Goal: Task Accomplishment & Management: Manage account settings

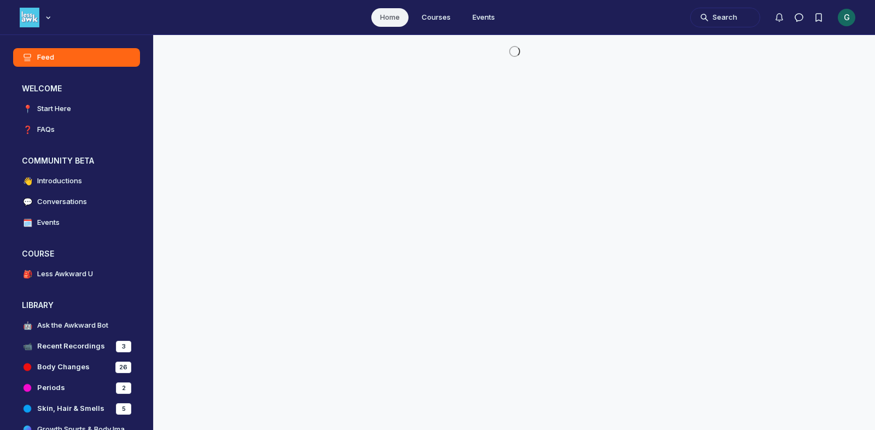
scroll to position [3162, 2094]
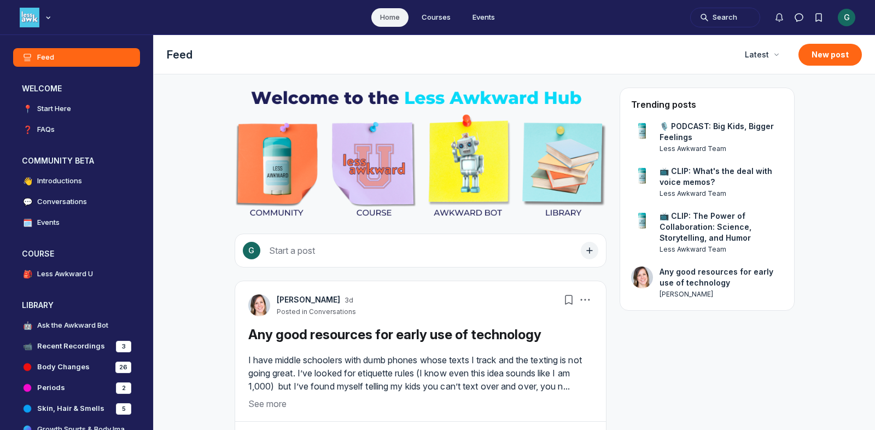
click at [850, 14] on div "G" at bounding box center [846, 17] width 17 height 17
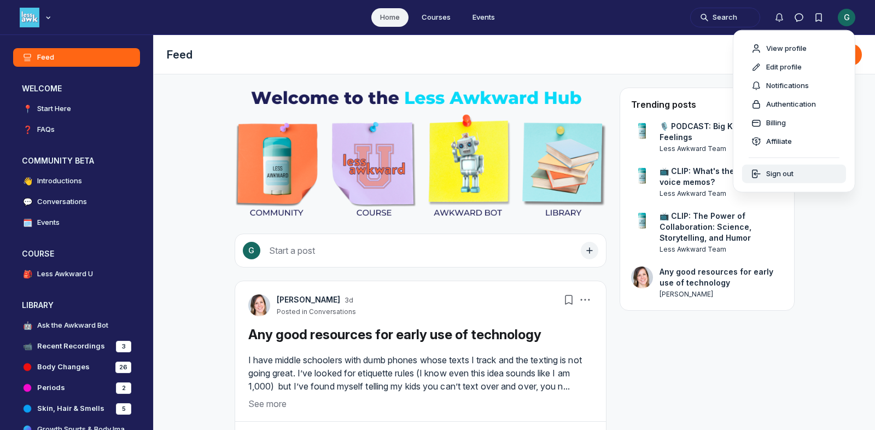
click at [784, 177] on span "Sign out" at bounding box center [779, 173] width 27 height 11
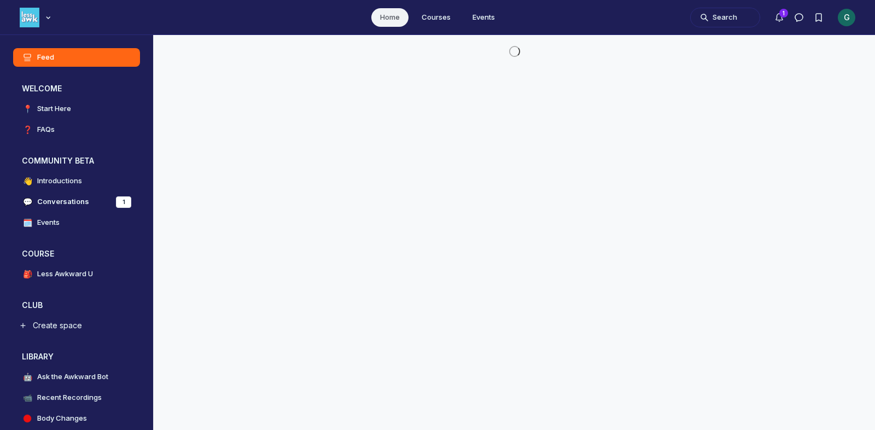
scroll to position [2990, 2094]
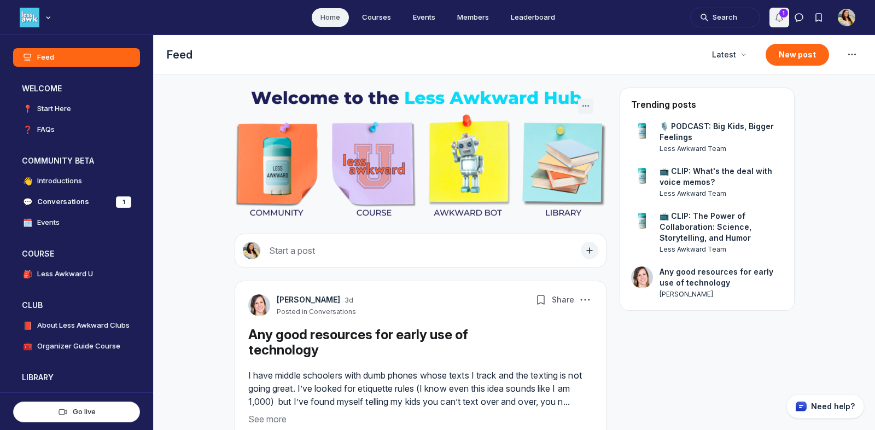
click at [773, 22] on button "Notifications" at bounding box center [779, 18] width 20 height 20
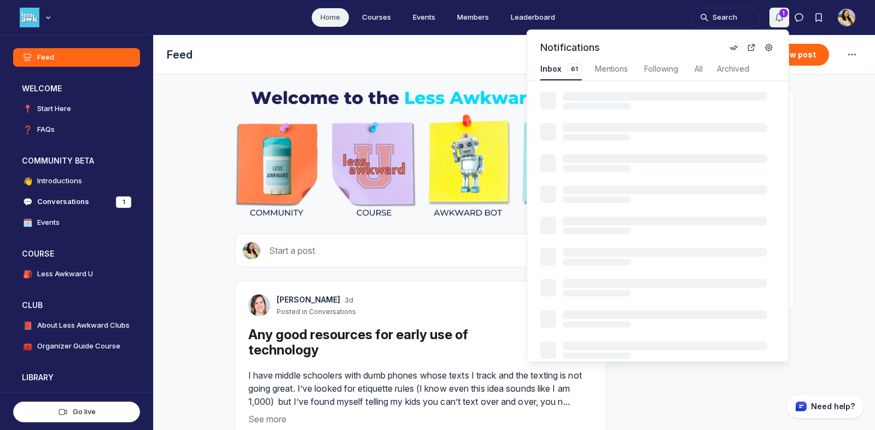
scroll to position [1480, 2326]
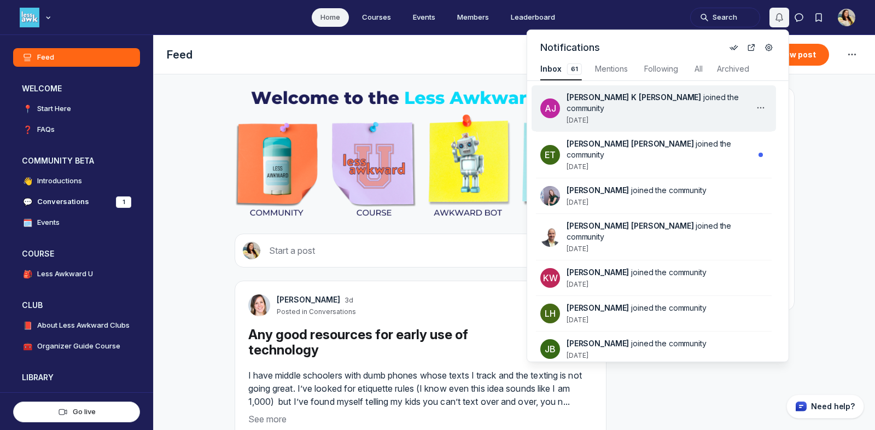
click at [735, 101] on span "Ashley K Jason joined the community" at bounding box center [655, 103] width 179 height 22
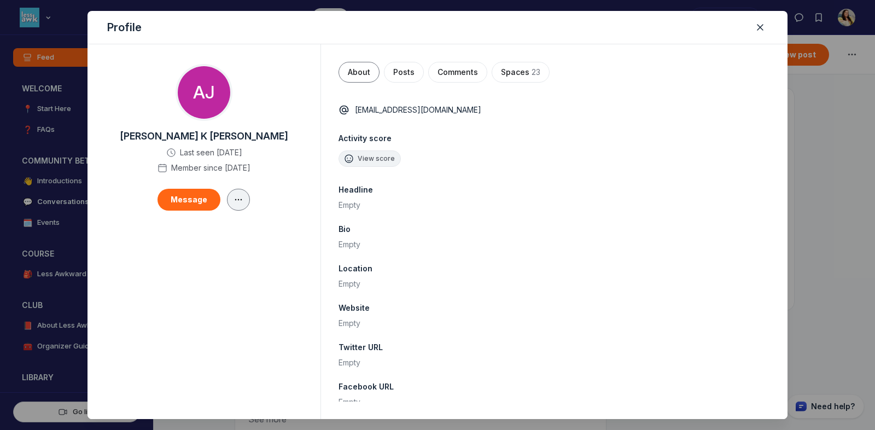
click at [242, 199] on icon "button" at bounding box center [238, 199] width 11 height 9
click at [229, 223] on button "Edit" at bounding box center [174, 230] width 130 height 19
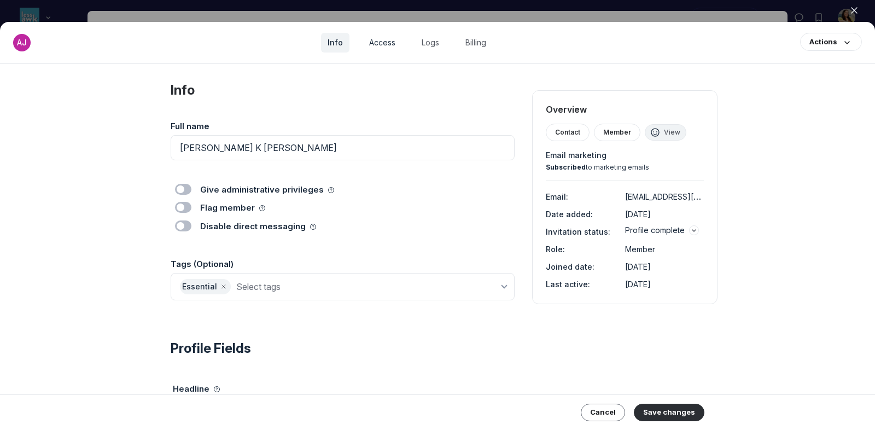
click at [387, 43] on link "Access" at bounding box center [382, 43] width 39 height 20
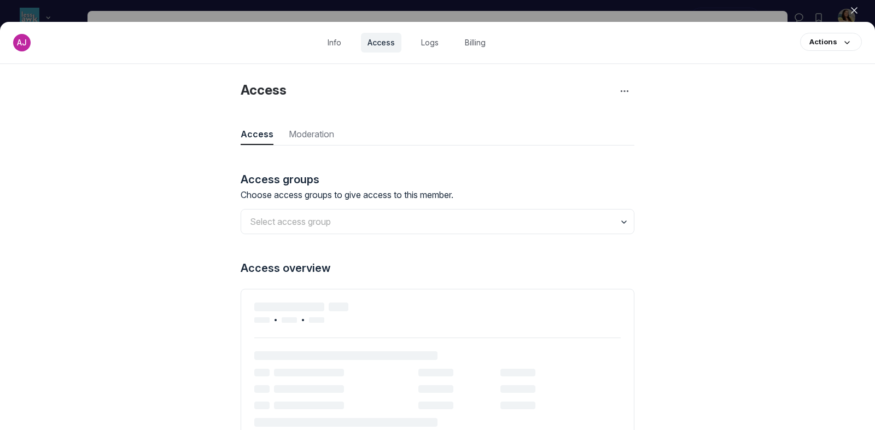
scroll to position [1479, 3177]
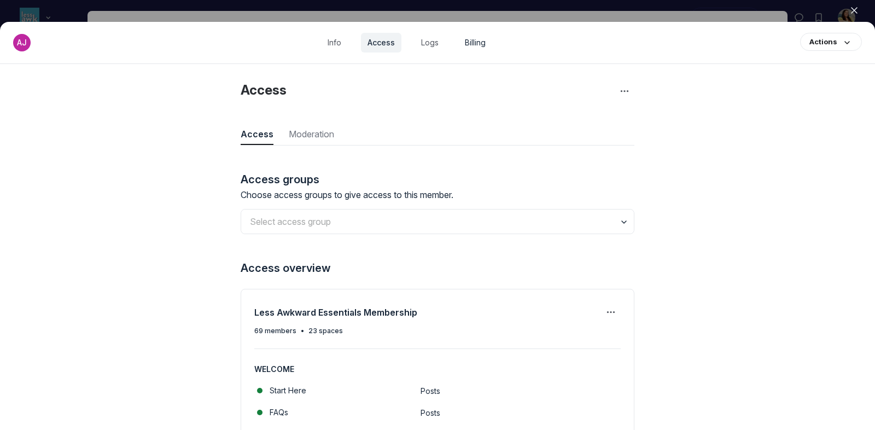
click at [467, 44] on link "Billing" at bounding box center [475, 43] width 34 height 20
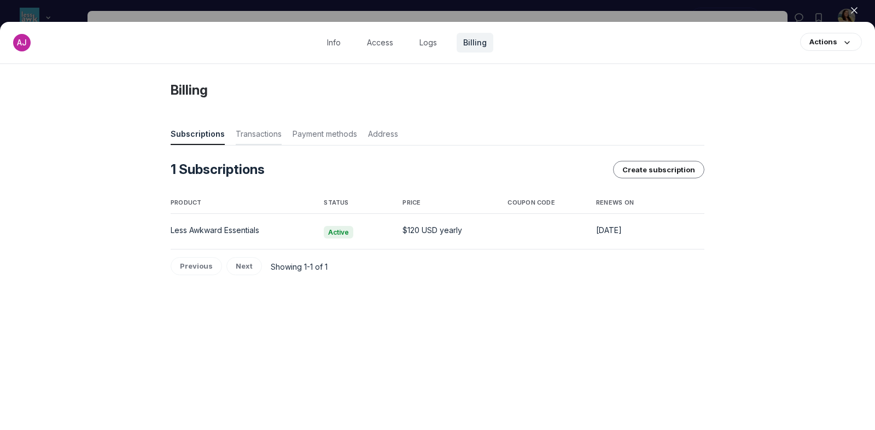
click at [242, 137] on span "Transactions" at bounding box center [259, 135] width 46 height 15
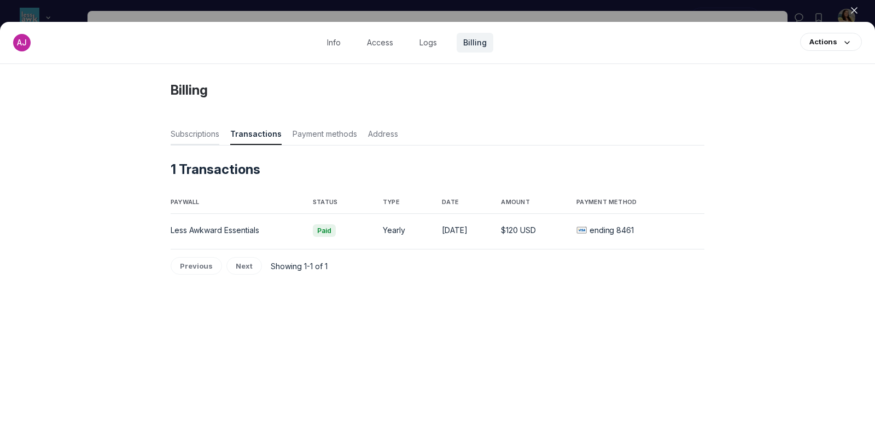
click at [181, 138] on span "Subscriptions" at bounding box center [195, 135] width 49 height 15
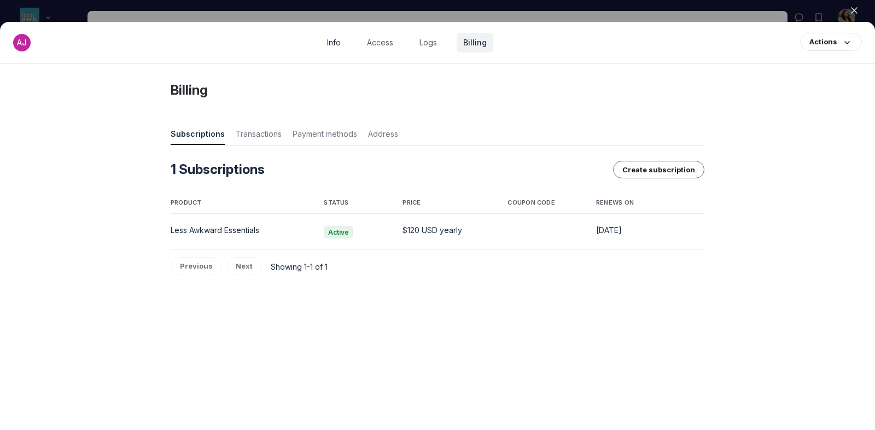
click at [340, 39] on link "Info" at bounding box center [333, 43] width 27 height 20
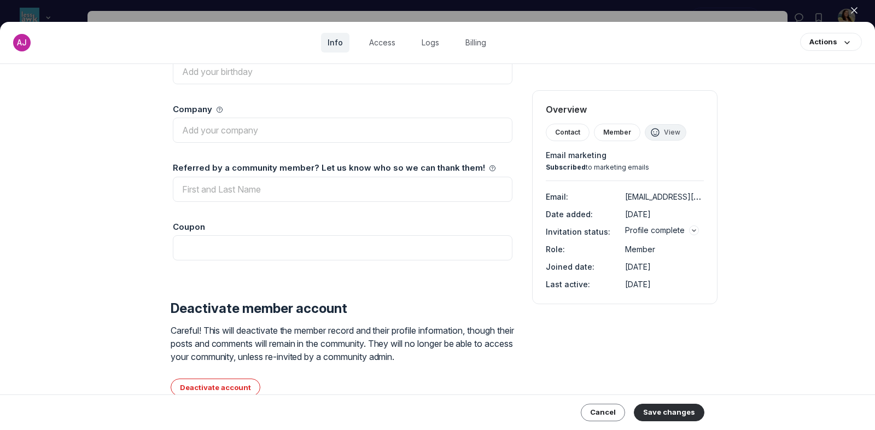
scroll to position [927, 0]
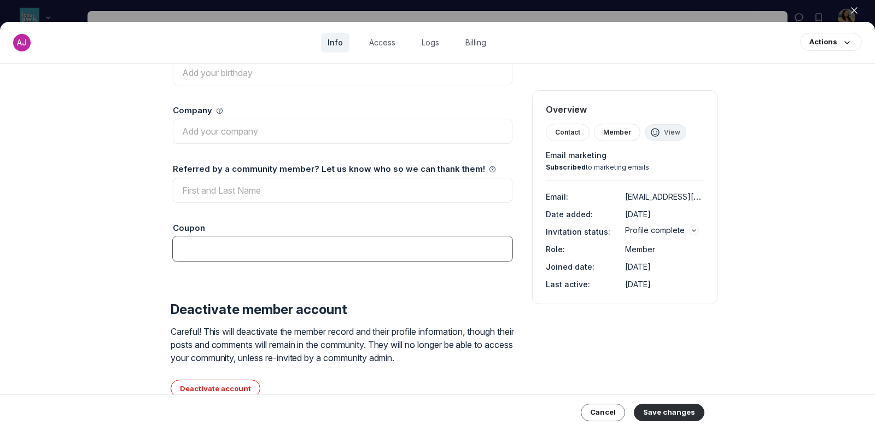
click at [214, 251] on input "Coupon" at bounding box center [343, 248] width 340 height 25
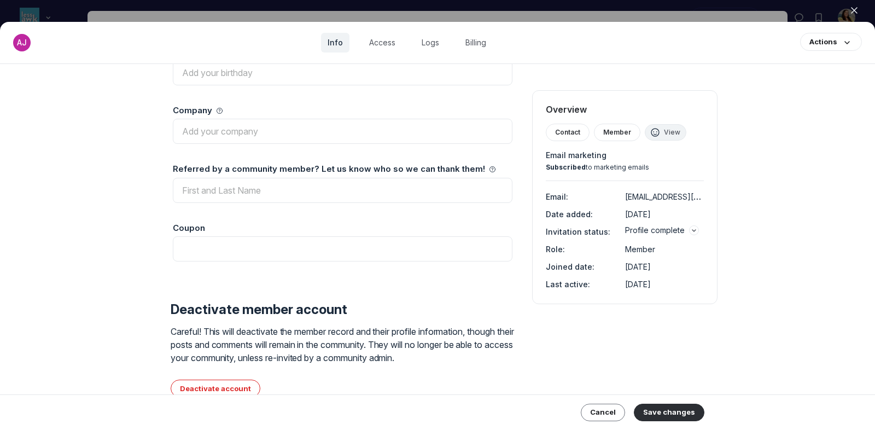
click at [96, 5] on div at bounding box center [437, 215] width 875 height 430
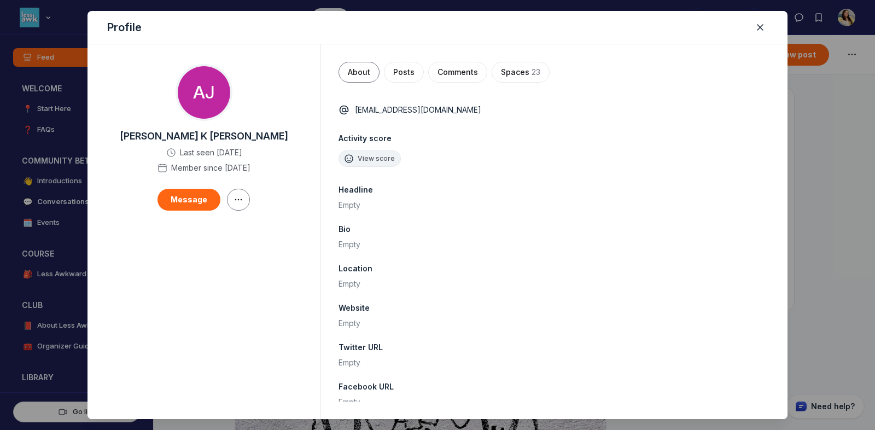
scroll to position [2990, 2094]
click at [18, 95] on div at bounding box center [437, 215] width 875 height 430
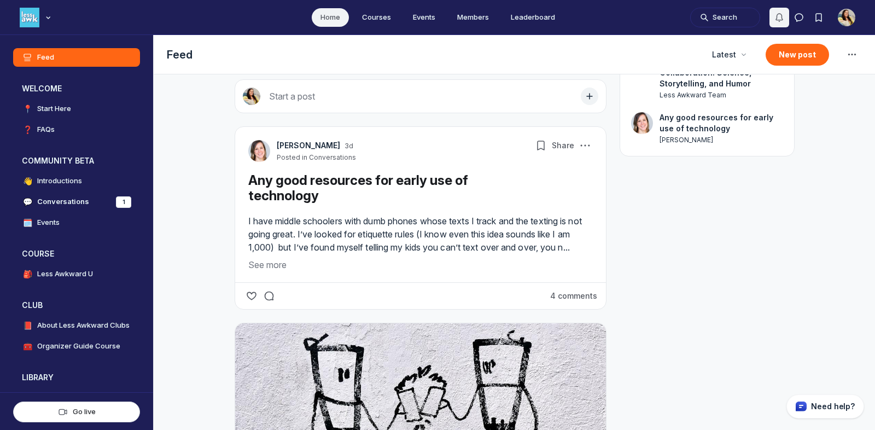
scroll to position [161, 0]
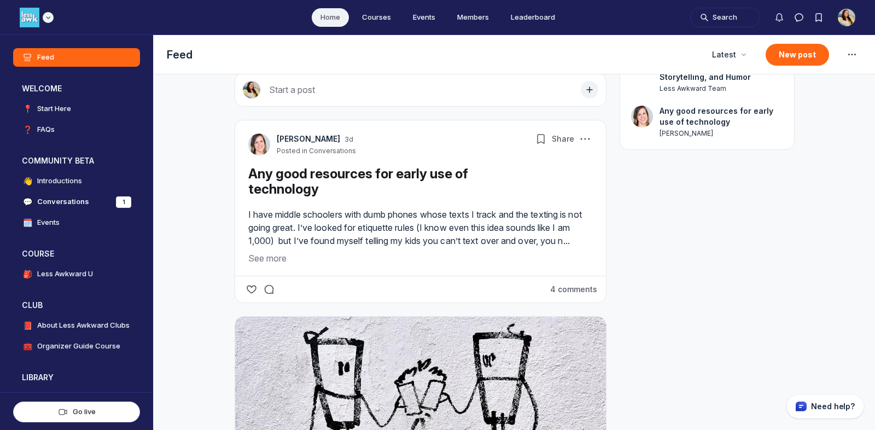
click at [49, 12] on div "Main navigation bar" at bounding box center [48, 17] width 11 height 11
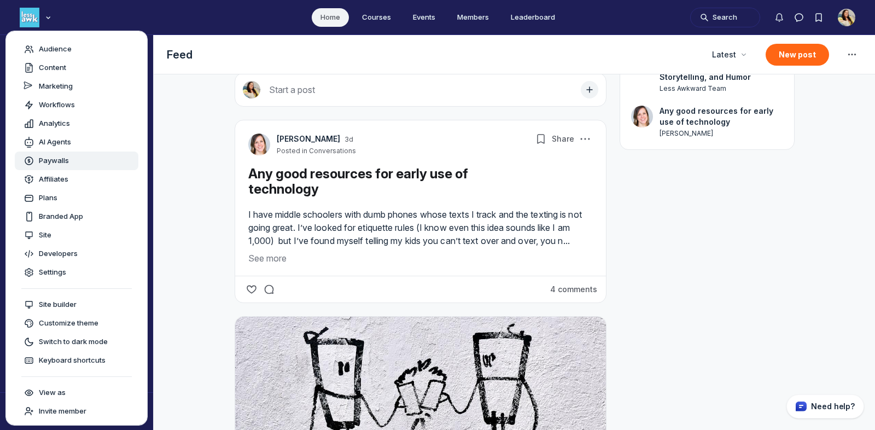
click at [69, 161] on div "Paywalls" at bounding box center [77, 160] width 106 height 11
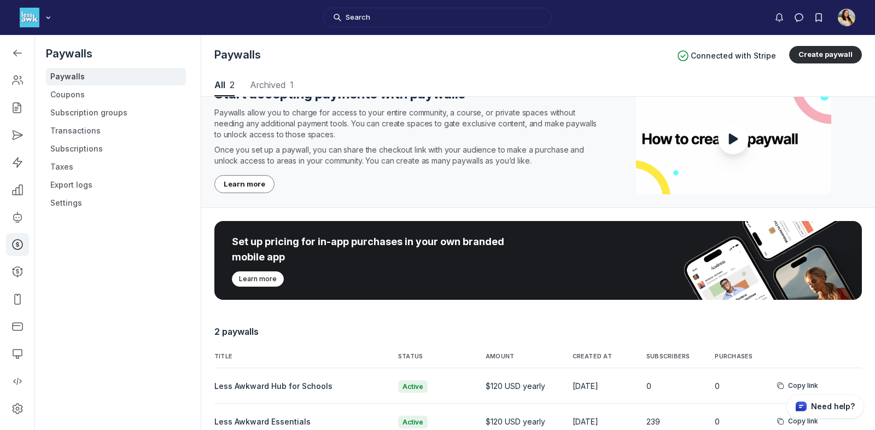
scroll to position [91, 0]
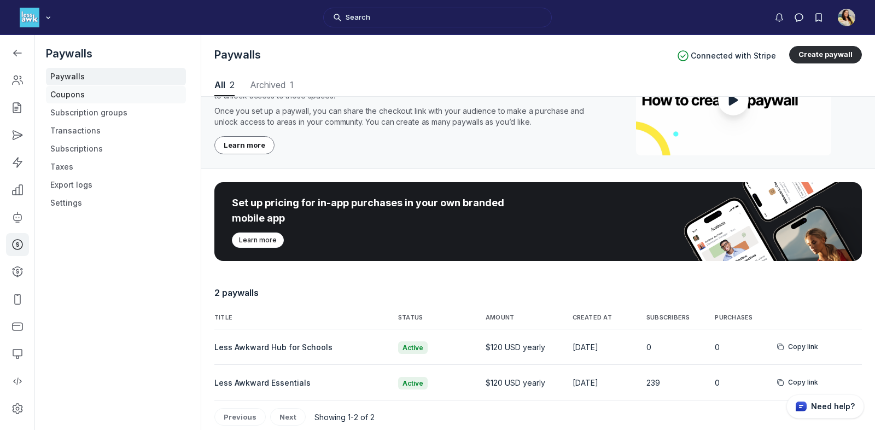
click at [96, 87] on link "Coupons" at bounding box center [116, 94] width 140 height 17
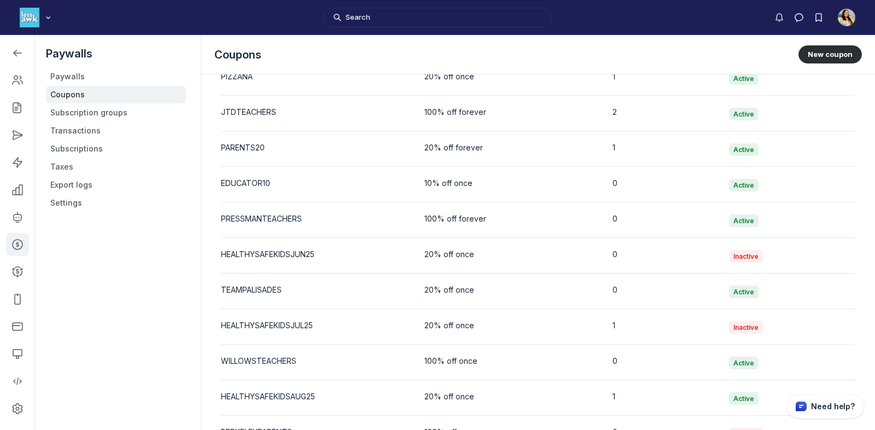
scroll to position [2098, 0]
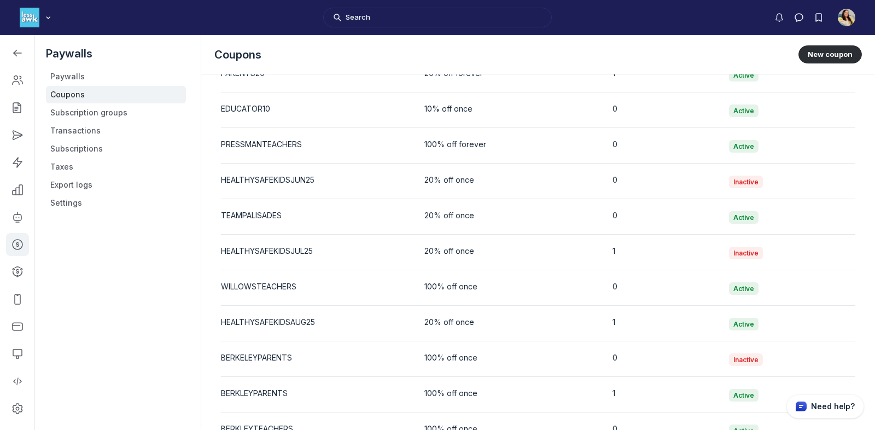
click at [848, 318] on icon "button" at bounding box center [848, 323] width 11 height 11
click at [790, 332] on button "Edit" at bounding box center [794, 337] width 104 height 19
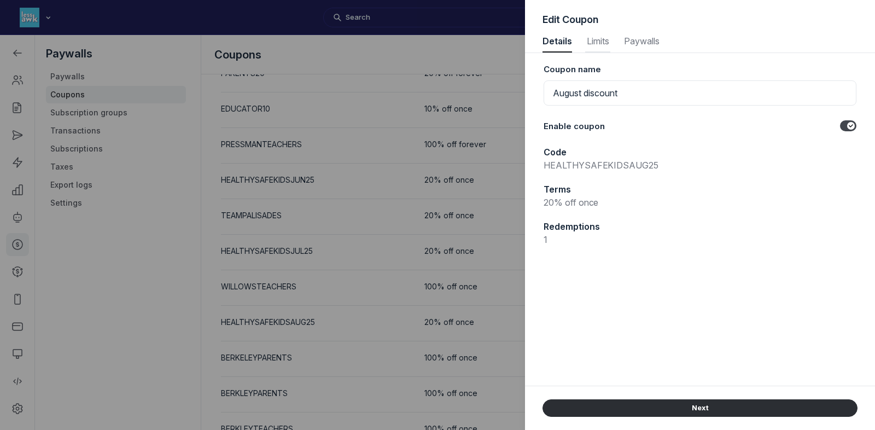
click at [606, 40] on span "Limits" at bounding box center [597, 41] width 25 height 9
select select "true"
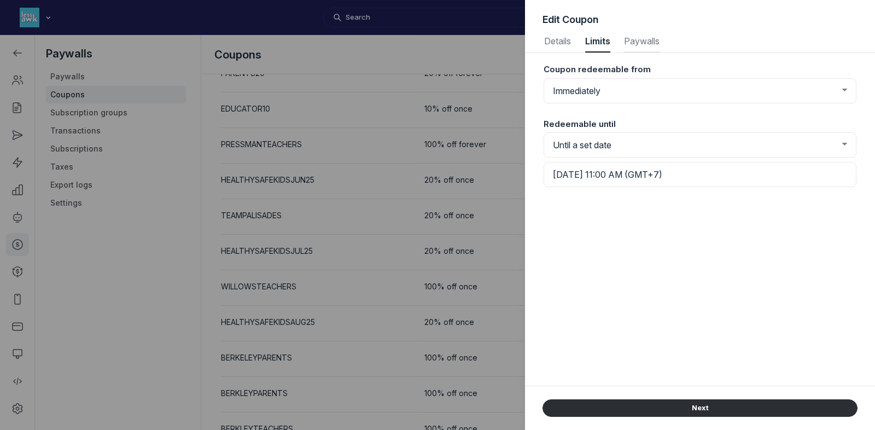
click at [644, 42] on span "Paywalls" at bounding box center [641, 41] width 37 height 9
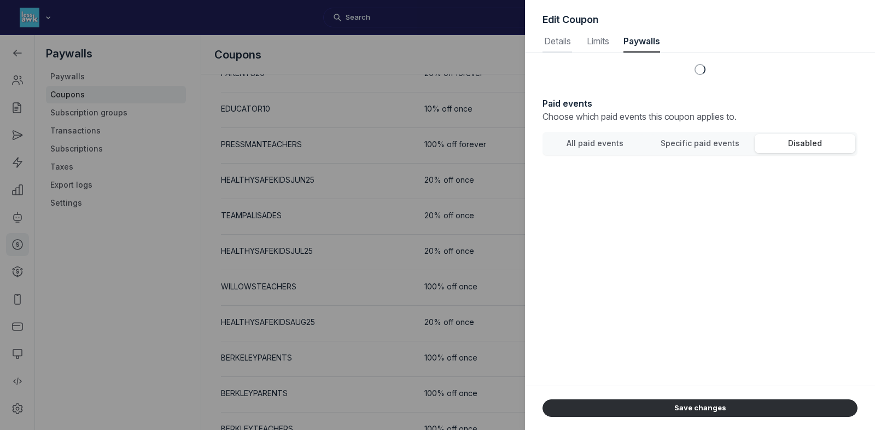
click at [550, 46] on button "Details Details" at bounding box center [557, 42] width 30 height 22
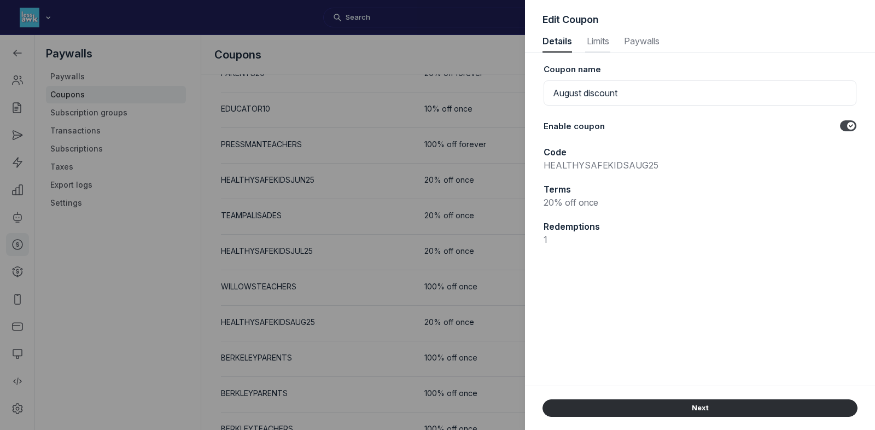
click at [591, 42] on span "Limits" at bounding box center [597, 41] width 25 height 9
select select "true"
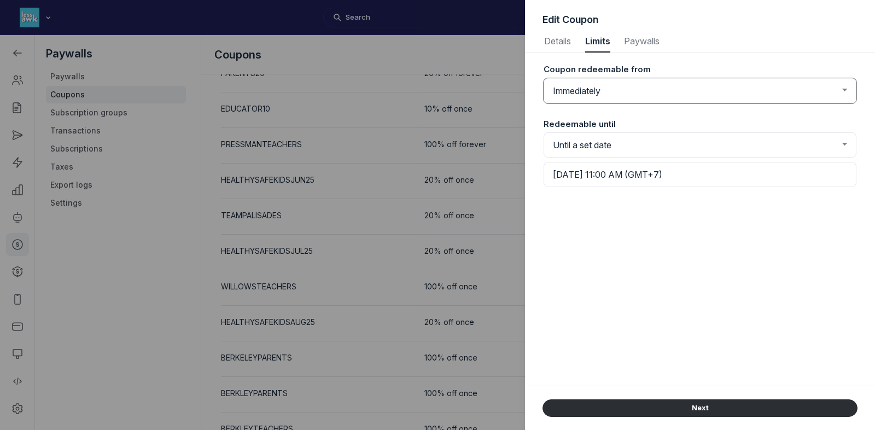
click at [598, 80] on select "Immediately From a set date" at bounding box center [700, 90] width 313 height 25
click at [567, 47] on button "Details Details" at bounding box center [557, 42] width 30 height 22
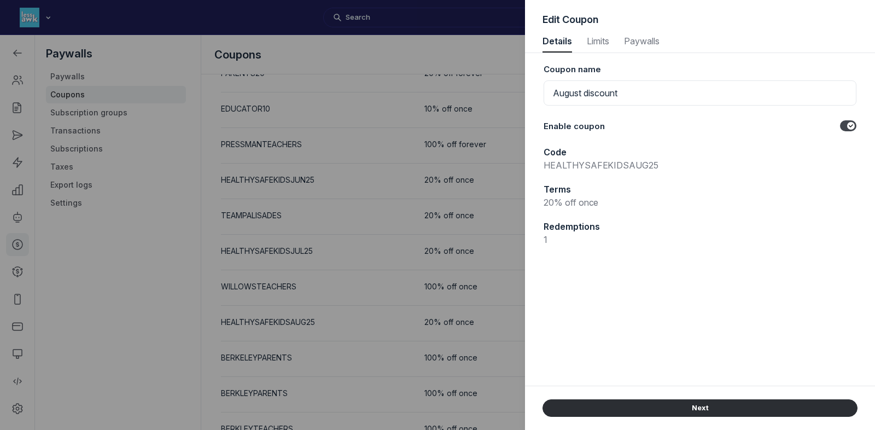
click at [849, 126] on label "Toggle switch" at bounding box center [848, 125] width 16 height 11
click at [0, 0] on input "Toggle switch" at bounding box center [0, 0] width 0 height 0
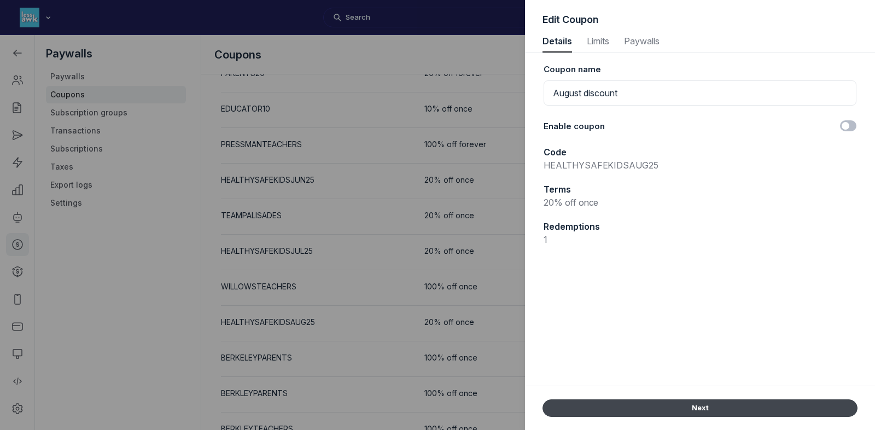
click at [694, 411] on button "Next" at bounding box center [699, 407] width 315 height 17
select select "true"
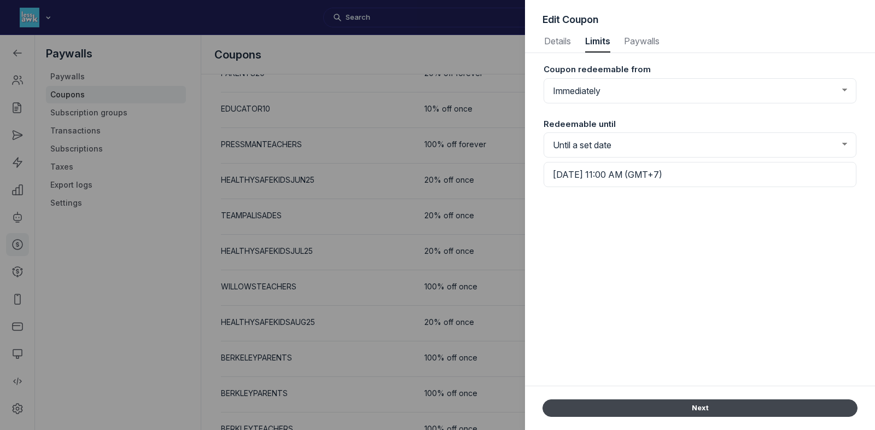
click at [694, 411] on button "Next" at bounding box center [699, 407] width 315 height 17
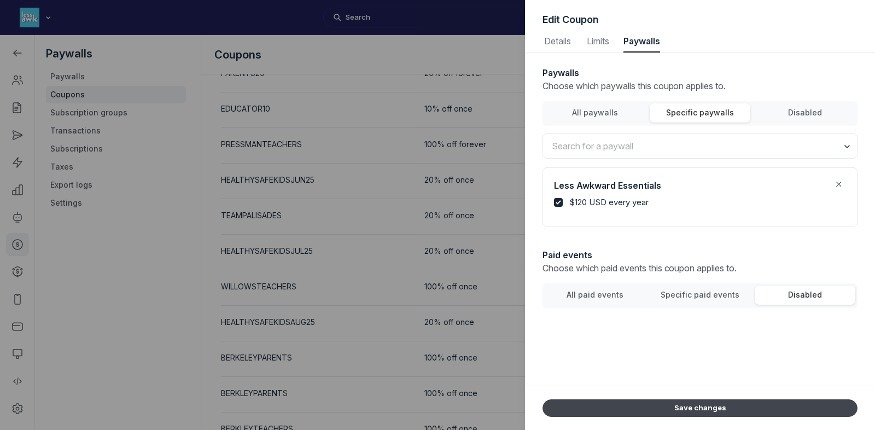
click at [694, 411] on button "Save changes" at bounding box center [699, 407] width 315 height 17
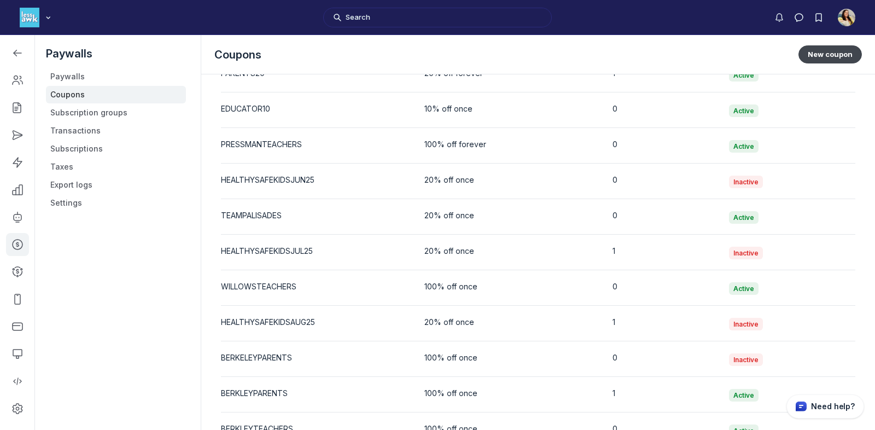
click at [840, 54] on button "New coupon" at bounding box center [829, 53] width 63 height 17
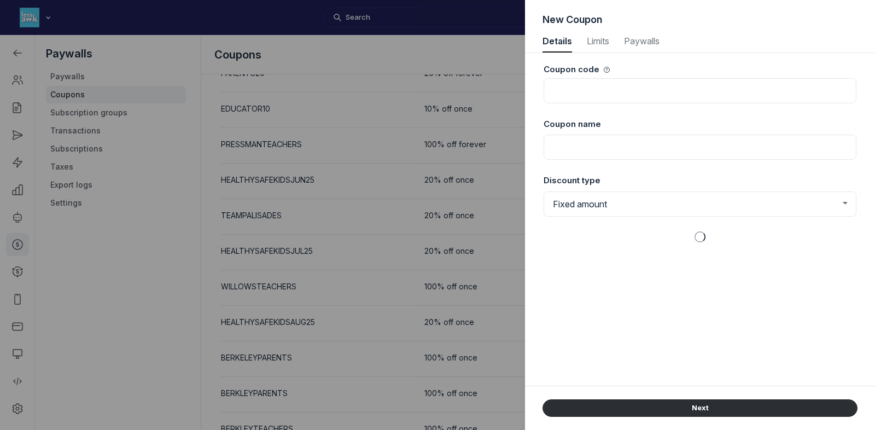
select select "1"
click at [623, 85] on input at bounding box center [700, 90] width 313 height 25
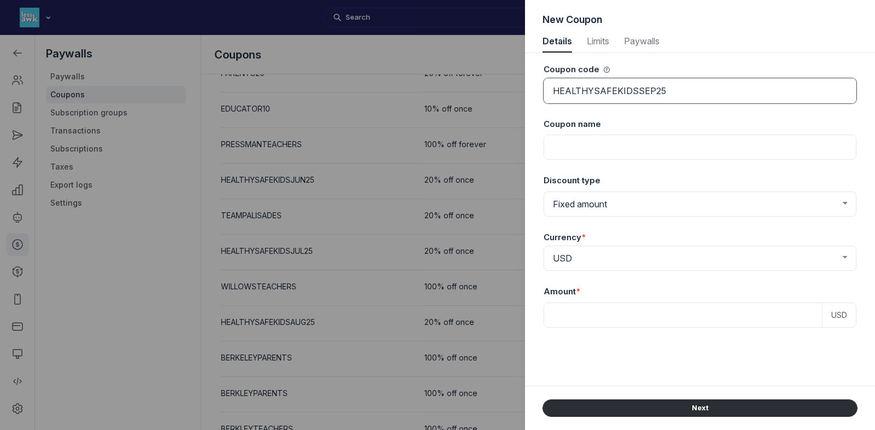
type input "HEALTHYSAFEKIDSSEP25"
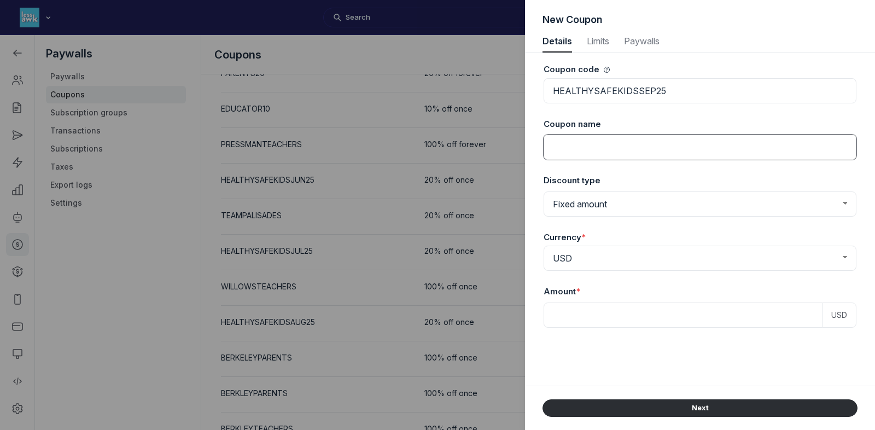
click at [604, 147] on input at bounding box center [700, 147] width 313 height 25
click at [608, 203] on select "Fixed amount Percentage discount" at bounding box center [700, 203] width 313 height 25
select select "PaywallCoupons::Percent"
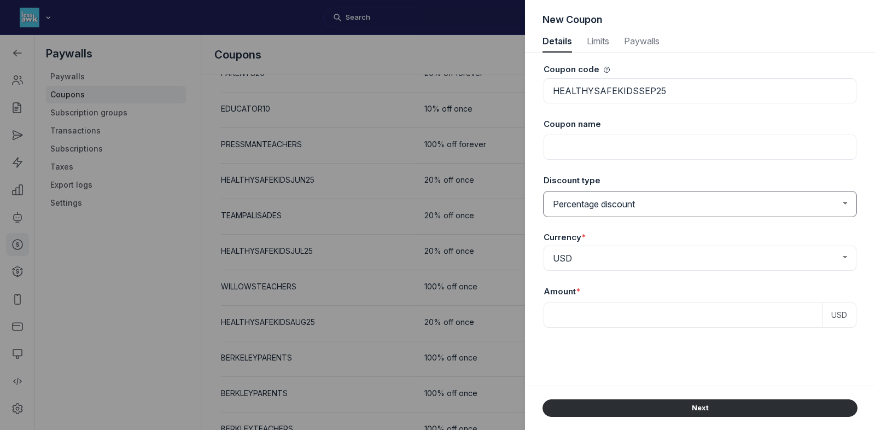
click at [544, 191] on select "Fixed amount Percentage discount" at bounding box center [700, 203] width 313 height 25
click at [600, 254] on input at bounding box center [700, 260] width 313 height 25
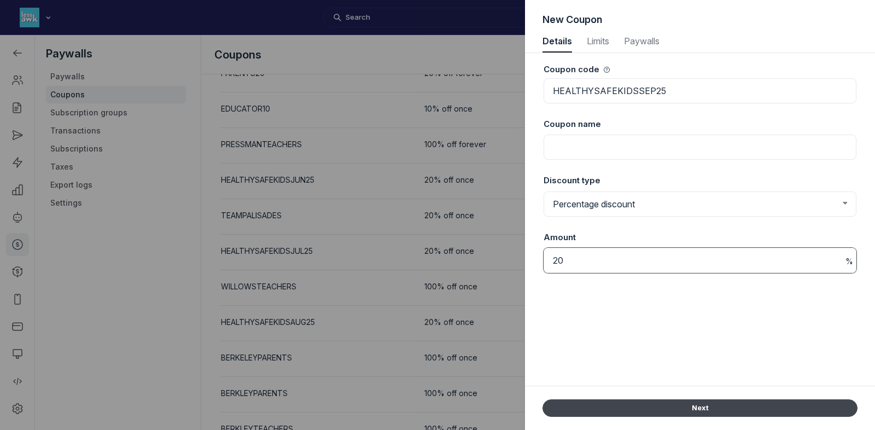
type input "20"
click at [647, 409] on button "Next" at bounding box center [699, 407] width 315 height 17
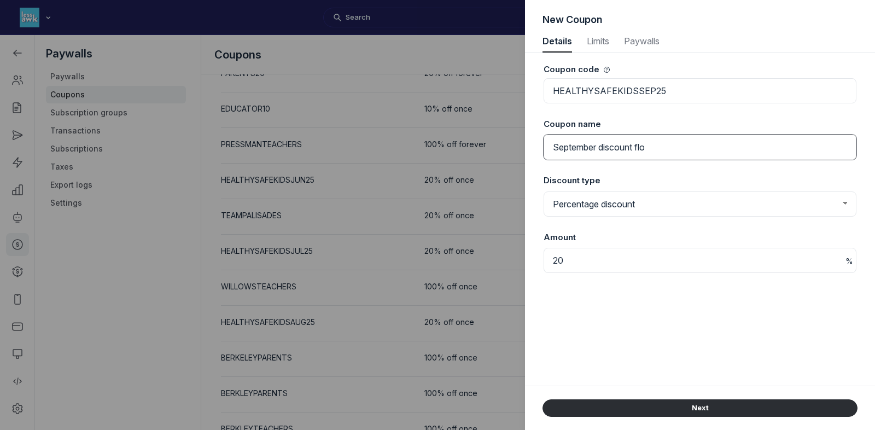
type input "September discount flow"
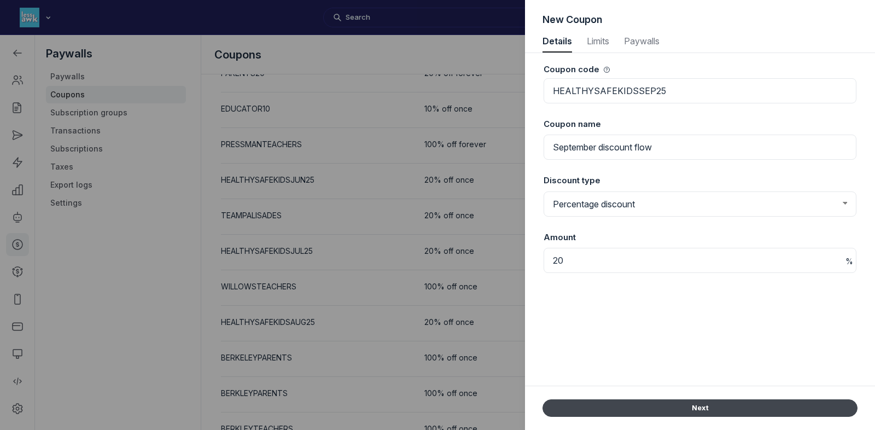
click at [650, 408] on button "Next" at bounding box center [699, 407] width 315 height 17
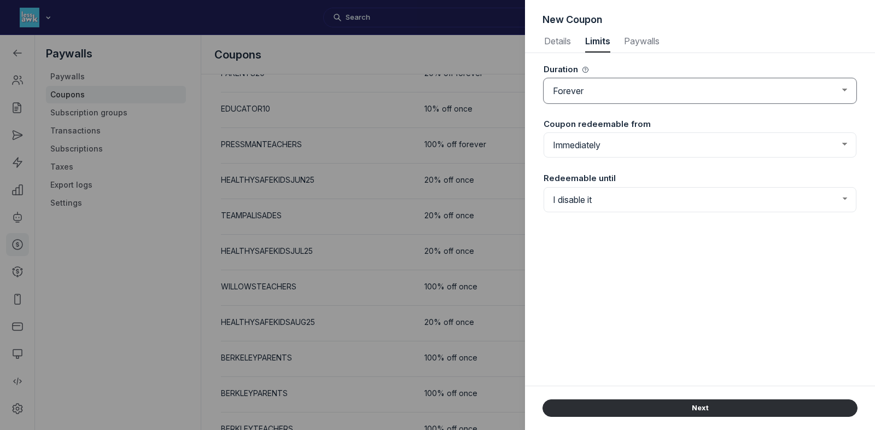
click at [700, 98] on select "Forever Once Repeating" at bounding box center [700, 90] width 313 height 25
select select "once"
click at [544, 78] on select "Forever Once Repeating" at bounding box center [700, 90] width 313 height 25
click at [586, 140] on select "Immediately From a set date" at bounding box center [700, 144] width 313 height 25
click at [595, 190] on select "I disable it Until a set date" at bounding box center [700, 199] width 313 height 25
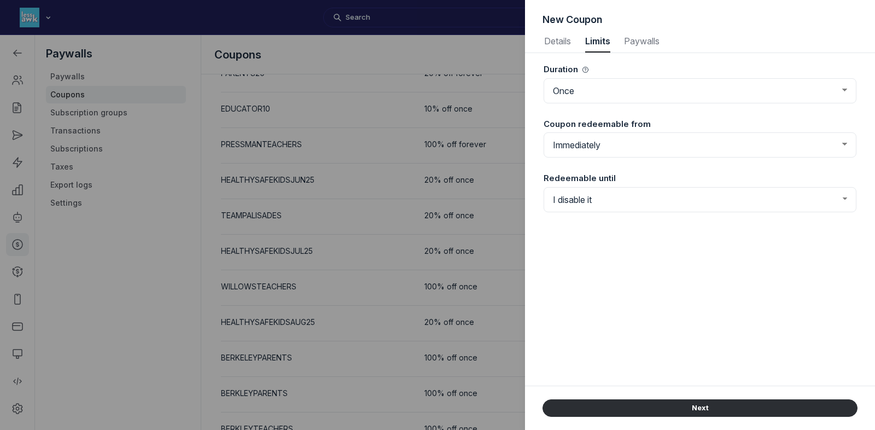
click at [608, 214] on div "Redeemable until I disable it Until a set date" at bounding box center [700, 188] width 313 height 55
click at [618, 203] on select "I disable it Until a set date" at bounding box center [700, 199] width 313 height 25
select select "true"
click at [544, 187] on select "I disable it Until a set date" at bounding box center [700, 199] width 313 height 25
select select "8"
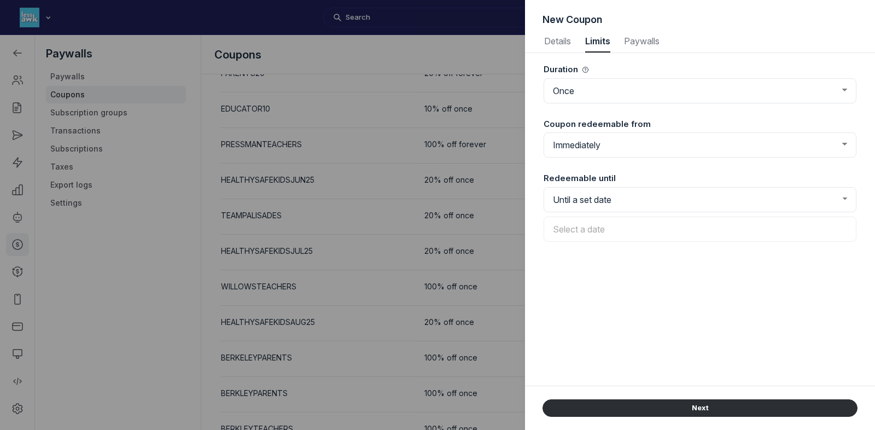
click at [630, 226] on input "text" at bounding box center [700, 229] width 313 height 25
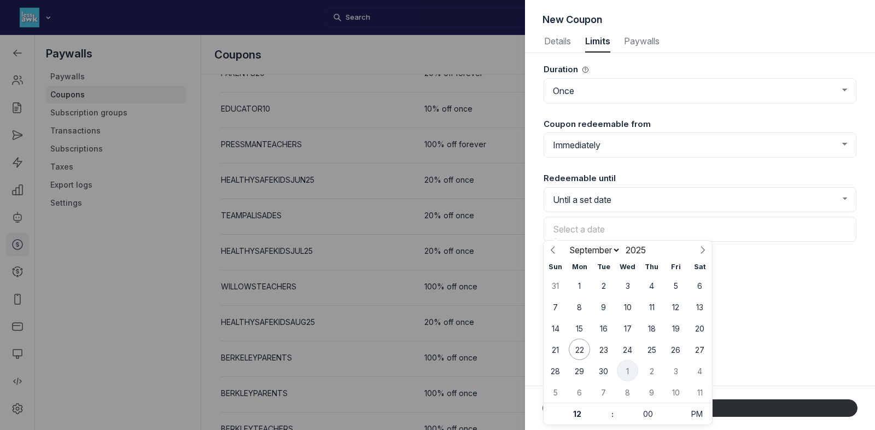
click at [624, 369] on span "1" at bounding box center [627, 370] width 21 height 21
type input "October 01, 2025 12:00 PM (GMT+7)"
select select "9"
click at [584, 413] on input "12" at bounding box center [577, 414] width 67 height 22
type input "1"
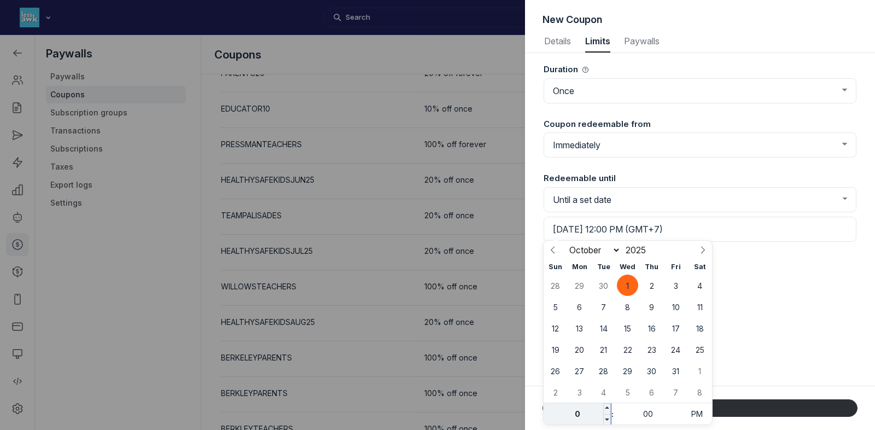
type input "02"
click at [740, 371] on div "Duration Forever Once Repeating Coupon redeemable from Immediately From a set d…" at bounding box center [699, 219] width 315 height 332
type input "October 01, 2025 02:00 PM (GMT+7)"
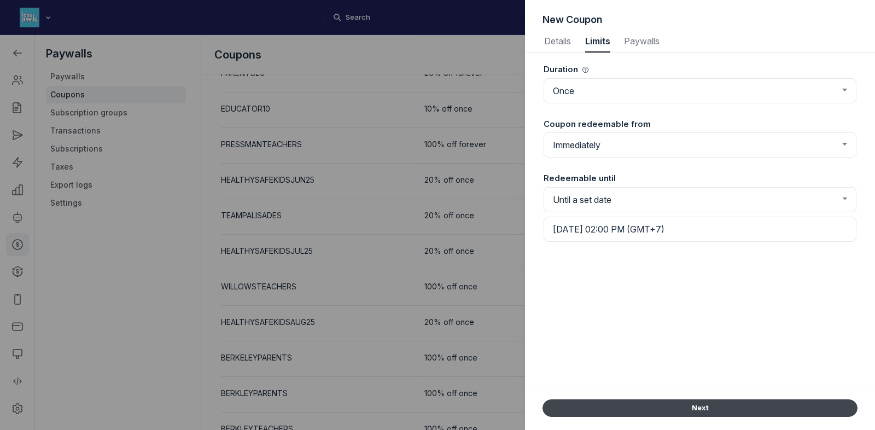
click at [728, 412] on button "Next" at bounding box center [699, 407] width 315 height 17
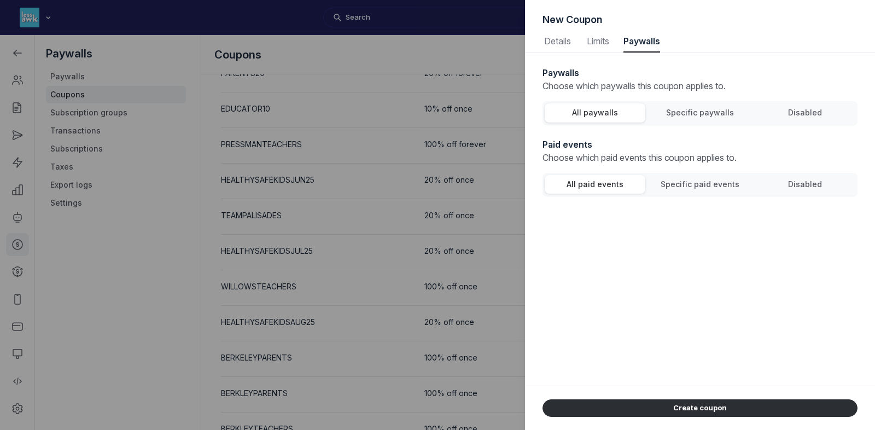
click at [718, 115] on span "Specific paywalls" at bounding box center [700, 112] width 68 height 9
click at [0, 0] on input "Specific paywalls" at bounding box center [0, 0] width 0 height 0
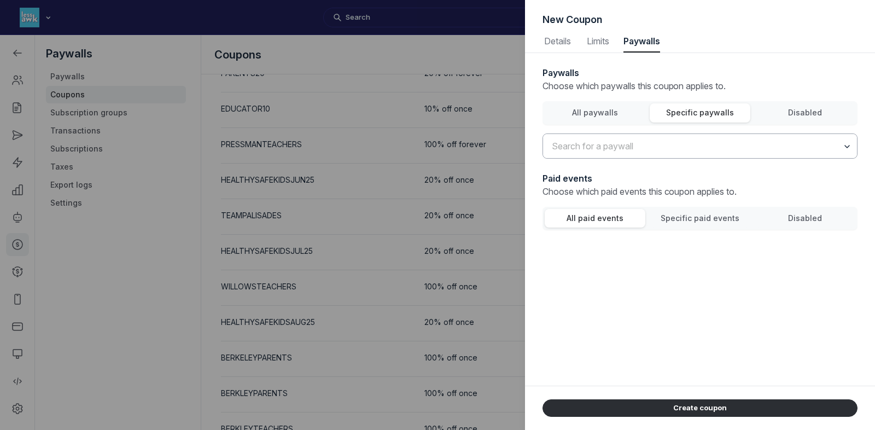
click at [617, 135] on input "text" at bounding box center [700, 146] width 314 height 24
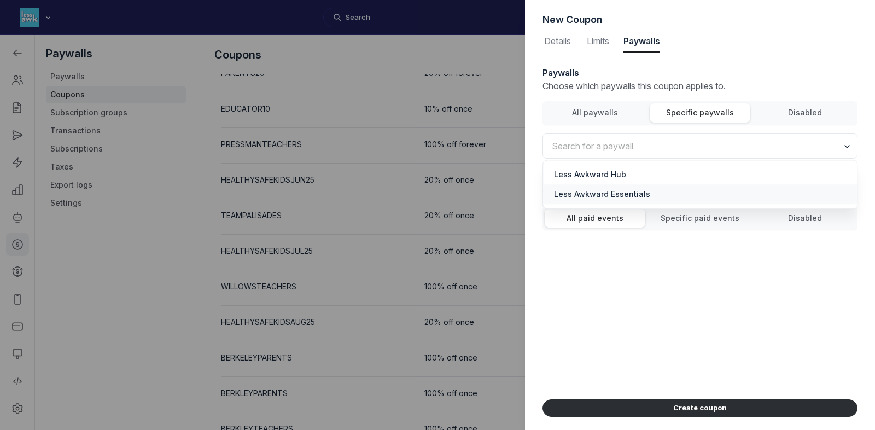
click at [615, 195] on span "Less Awkward Essentials" at bounding box center [700, 194] width 292 height 11
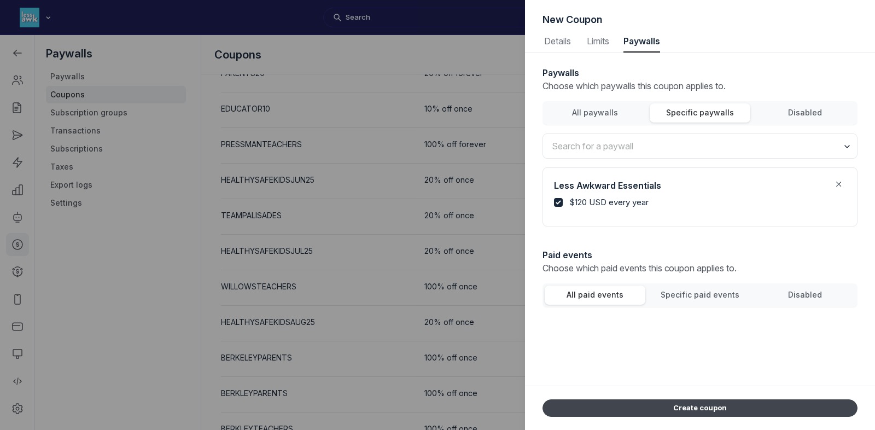
click at [672, 400] on button "Create coupon" at bounding box center [699, 407] width 315 height 17
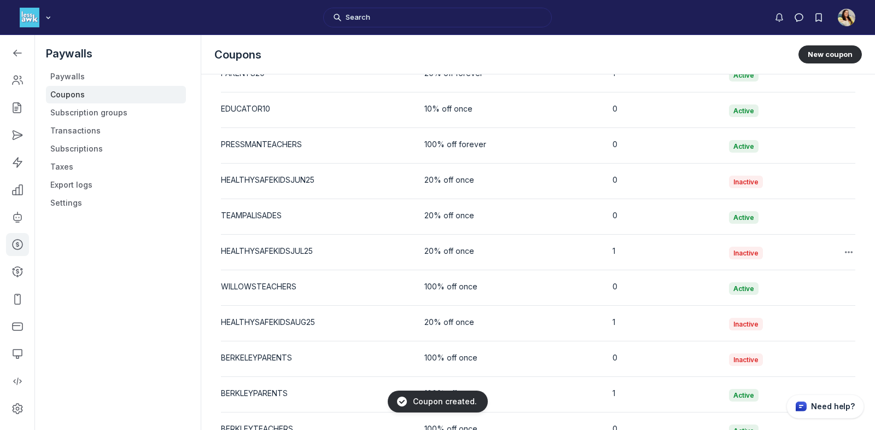
scroll to position [2133, 0]
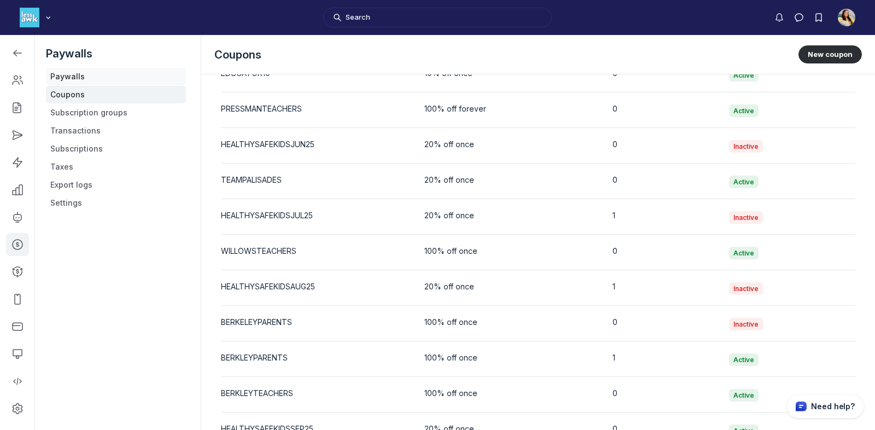
click at [107, 82] on link "Paywalls" at bounding box center [116, 76] width 140 height 17
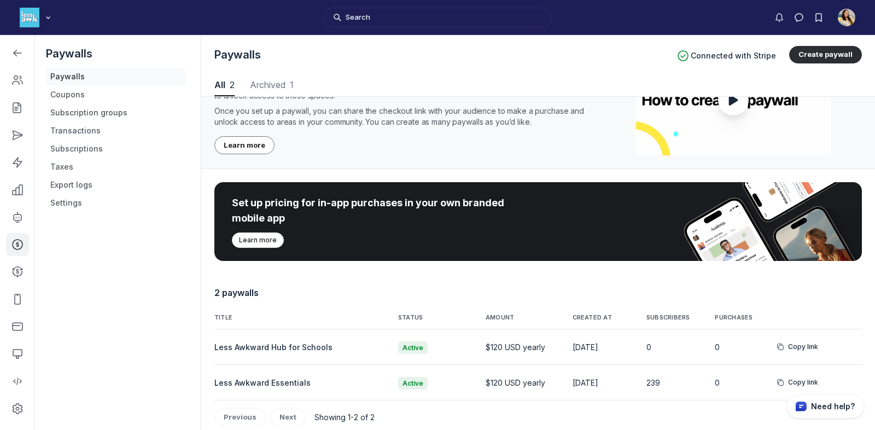
scroll to position [1480, 4318]
click at [285, 378] on span "Less Awkward Essentials" at bounding box center [262, 382] width 96 height 9
select select "1"
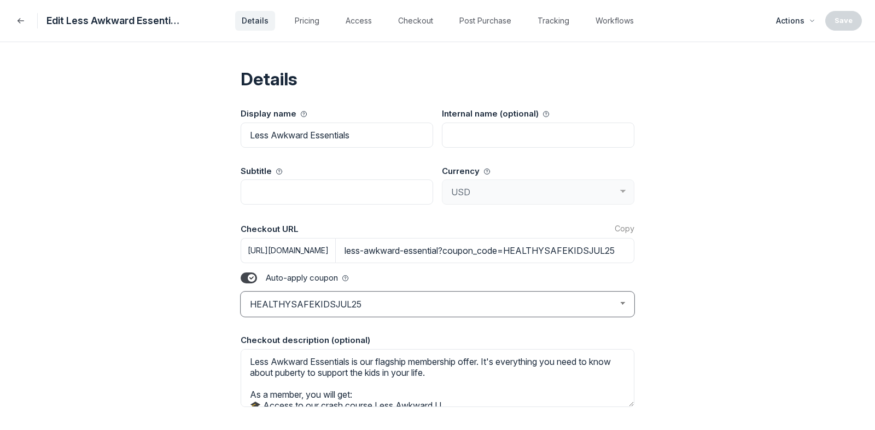
click at [339, 301] on select "Select a coupon FOUNDINGMEMBER EARLYACCESS SCARYMOMMY LOVEMOM HEALTHYHAPPY LESS…" at bounding box center [438, 303] width 394 height 25
select select "HEALTHYSAFEKIDSSEP25"
click at [241, 291] on select "Select a coupon FOUNDINGMEMBER EARLYACCESS SCARYMOMMY LOVEMOM HEALTHYHAPPY LESS…" at bounding box center [438, 303] width 394 height 25
click at [623, 229] on button "Copy" at bounding box center [625, 228] width 20 height 11
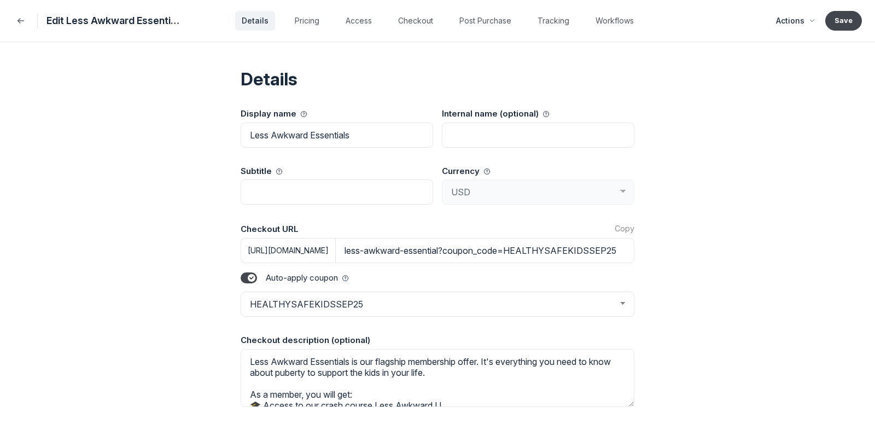
click at [845, 20] on button "Save" at bounding box center [843, 21] width 37 height 20
click at [243, 274] on label "Toggle switch" at bounding box center [249, 277] width 16 height 11
click at [0, 0] on input "Toggle switch" at bounding box center [0, 0] width 0 height 0
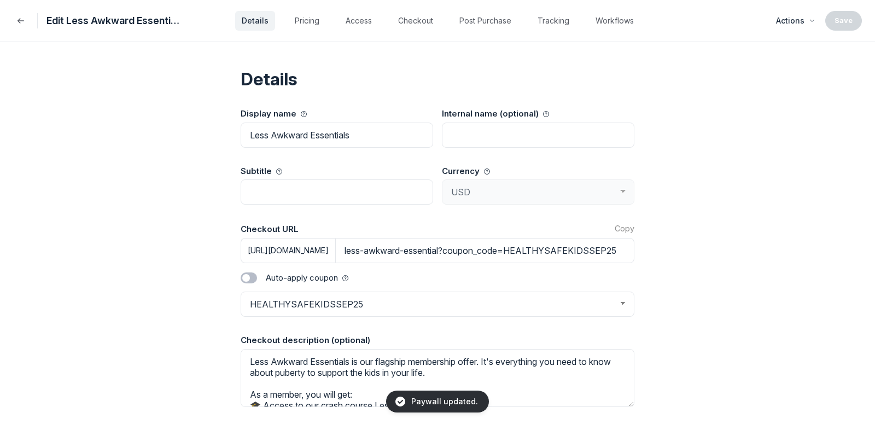
type input "less-awkward-essential"
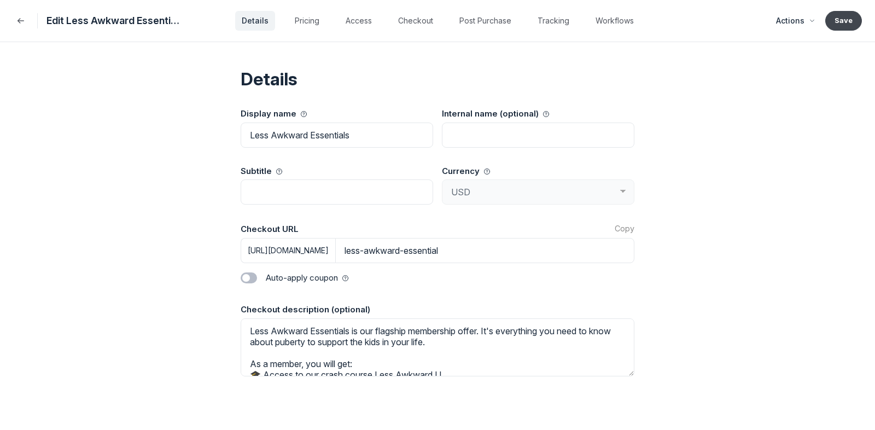
click at [838, 17] on button "Save" at bounding box center [843, 21] width 37 height 20
click at [15, 20] on button "Back" at bounding box center [20, 20] width 15 height 15
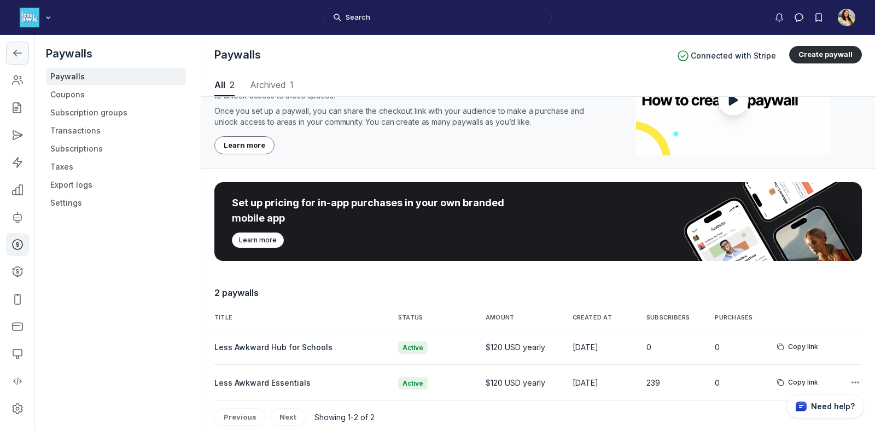
click at [18, 52] on use "Left Sidebar" at bounding box center [18, 53] width 8 height 6
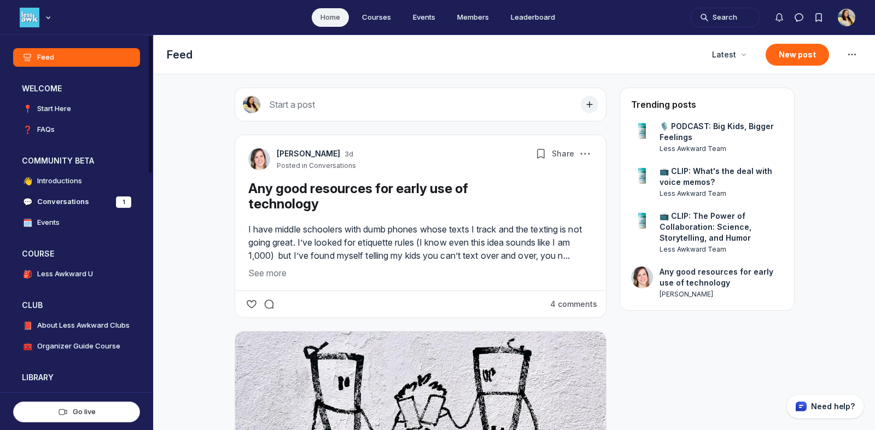
scroll to position [2990, 2094]
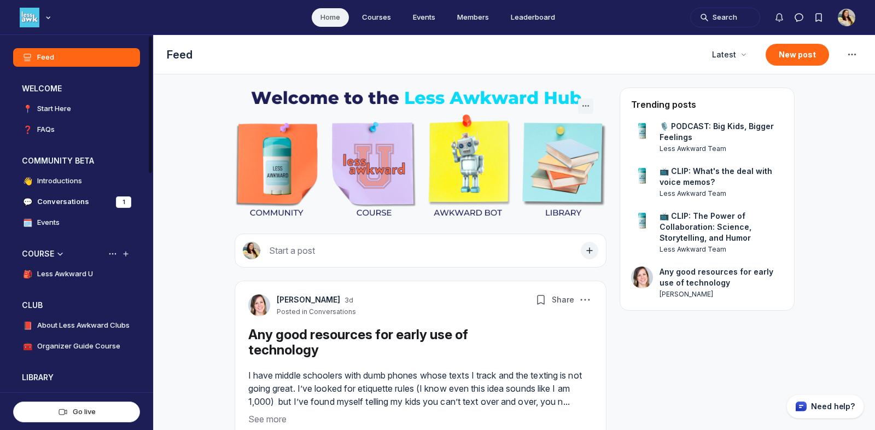
click at [68, 274] on h4 "Less Awkward U" at bounding box center [65, 273] width 56 height 11
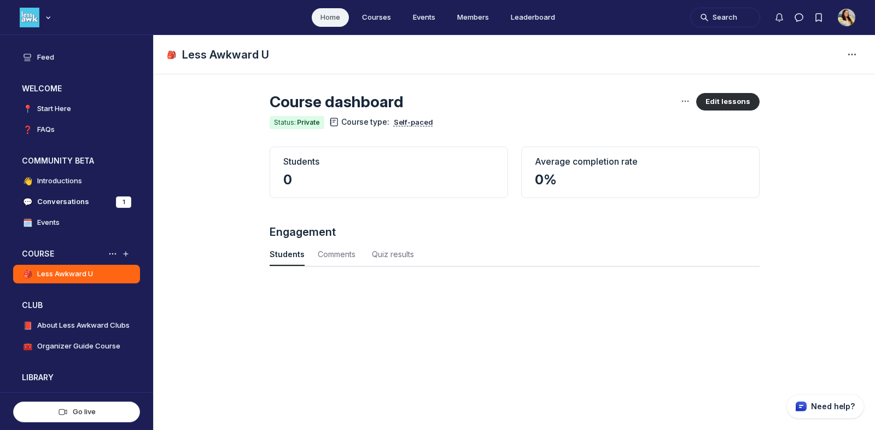
scroll to position [1480, 3609]
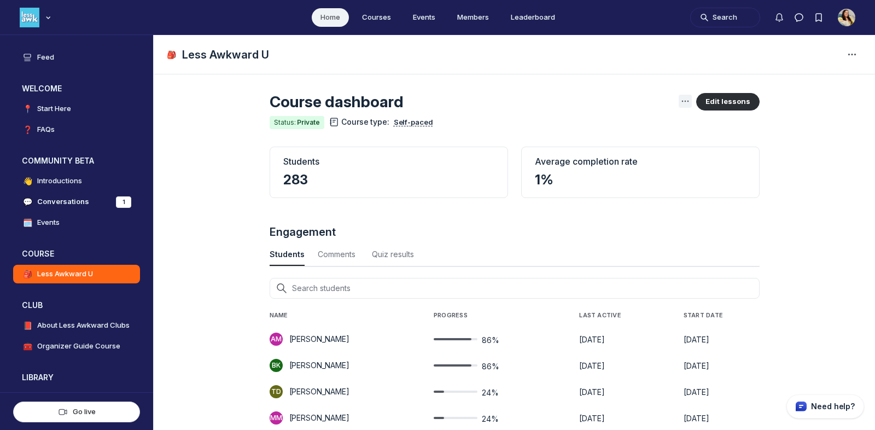
click at [689, 102] on icon "Main Content" at bounding box center [685, 101] width 9 height 9
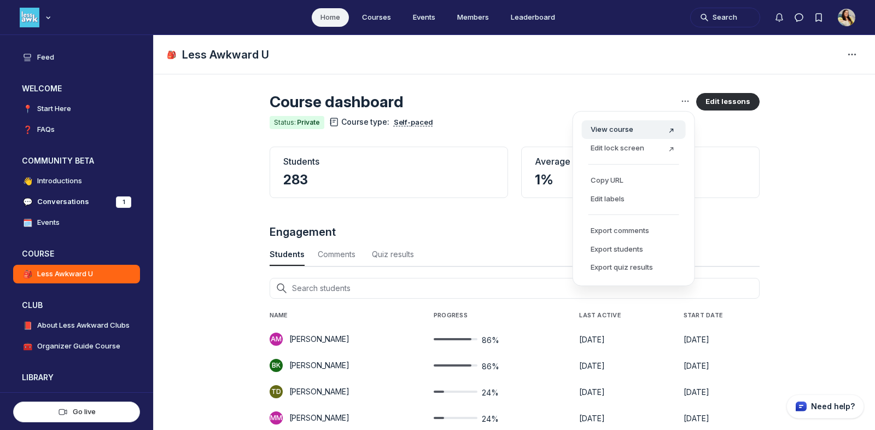
click at [644, 124] on div "View course" at bounding box center [634, 129] width 86 height 11
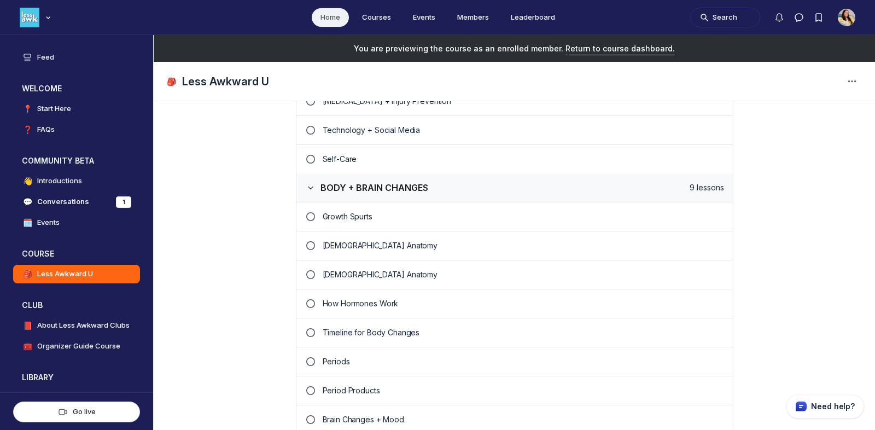
scroll to position [743, 0]
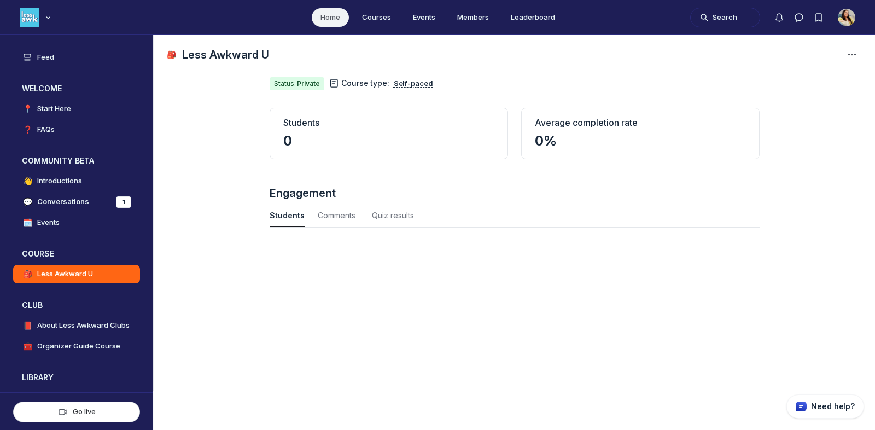
scroll to position [1480, 3609]
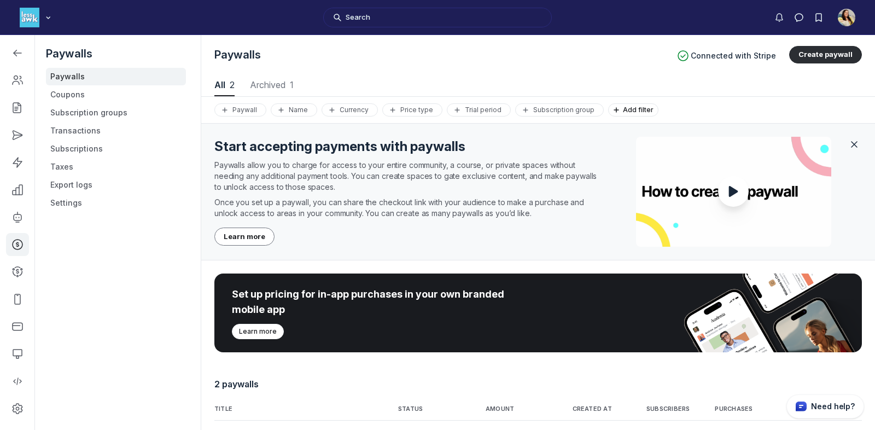
scroll to position [1480, 4318]
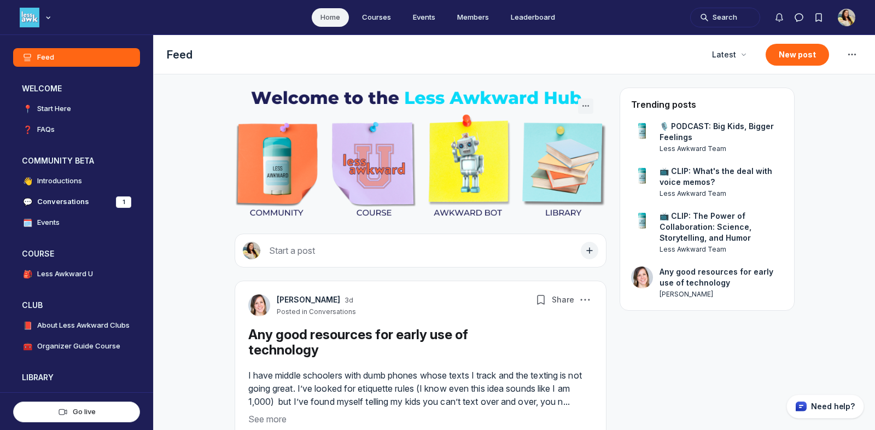
scroll to position [2990, 2094]
click at [50, 20] on icon "Main navigation bar" at bounding box center [48, 17] width 11 height 7
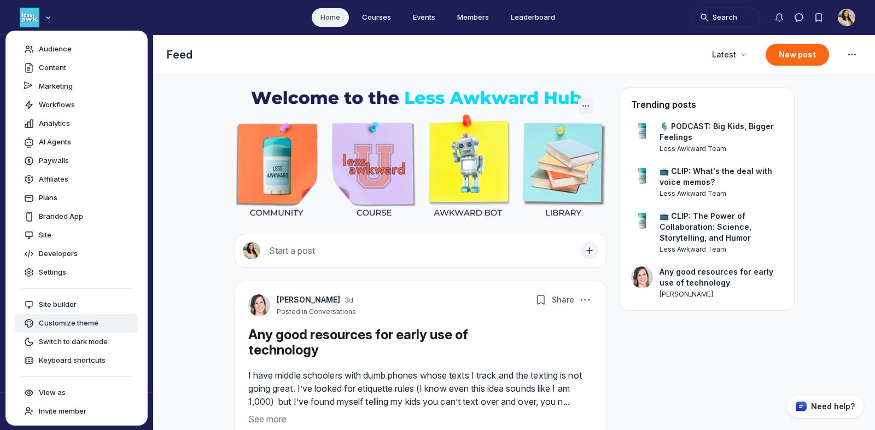
scroll to position [3, 0]
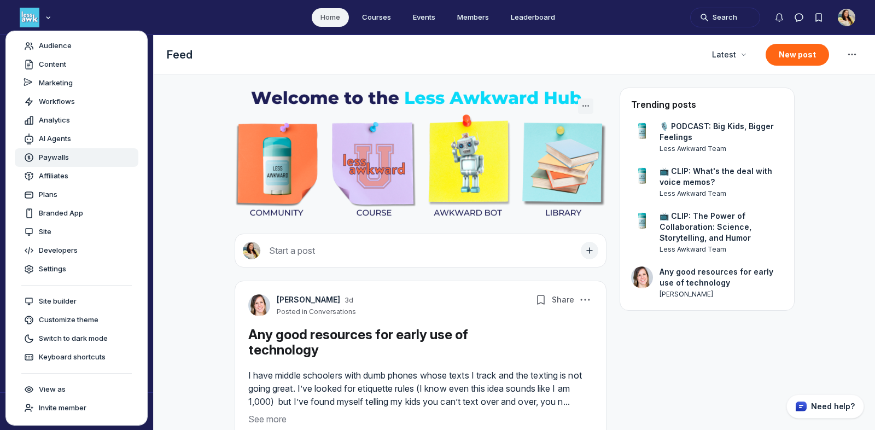
click at [76, 161] on div "Paywalls" at bounding box center [77, 157] width 106 height 11
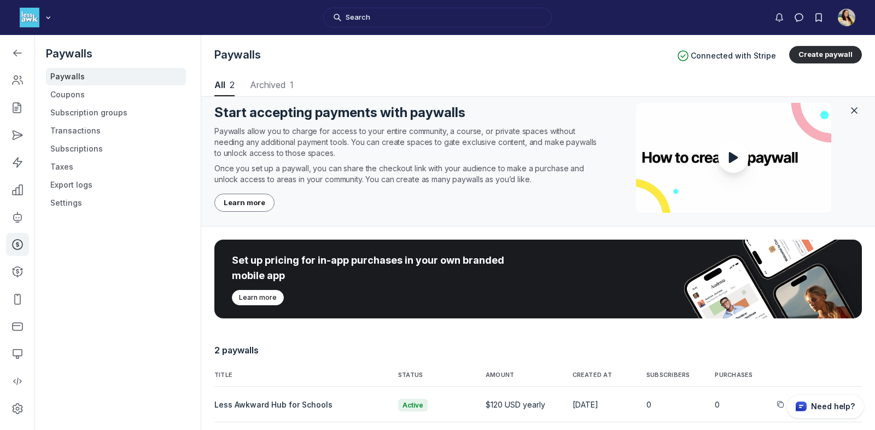
scroll to position [91, 0]
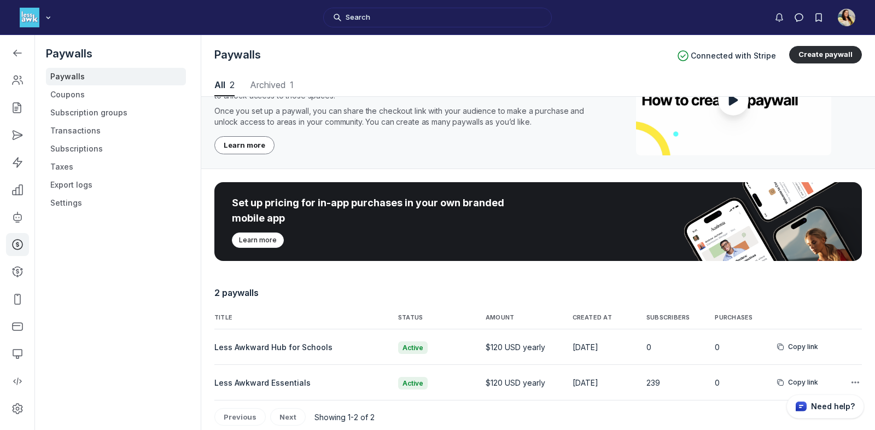
click at [806, 378] on span "Copy link" at bounding box center [803, 382] width 30 height 9
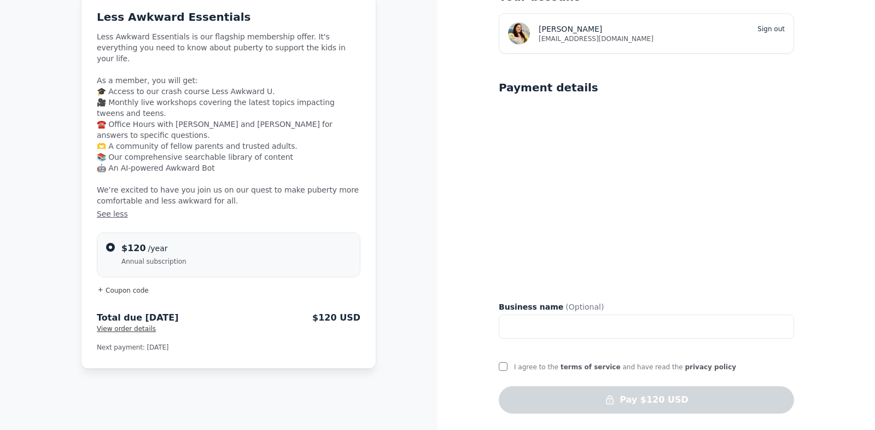
scroll to position [76, 0]
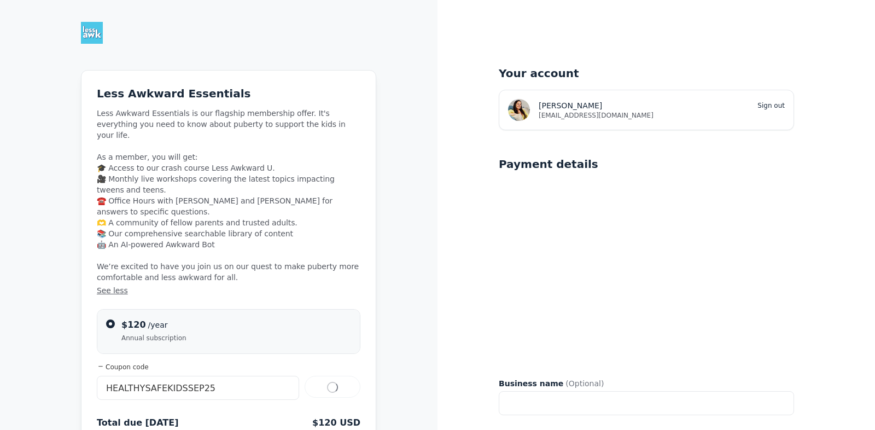
click at [413, 164] on div "Less Awkward Essentials Less Awkward Essentials is our flagship membership offe…" at bounding box center [218, 253] width 437 height 507
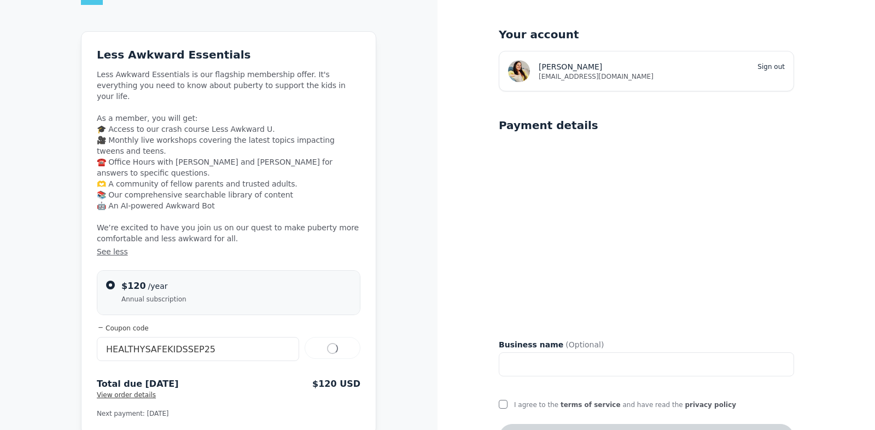
scroll to position [76, 0]
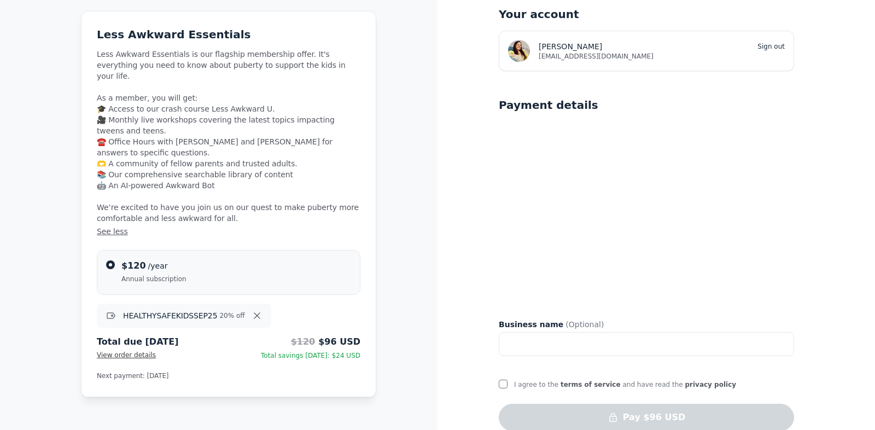
scroll to position [76, 0]
